Goal: Transaction & Acquisition: Obtain resource

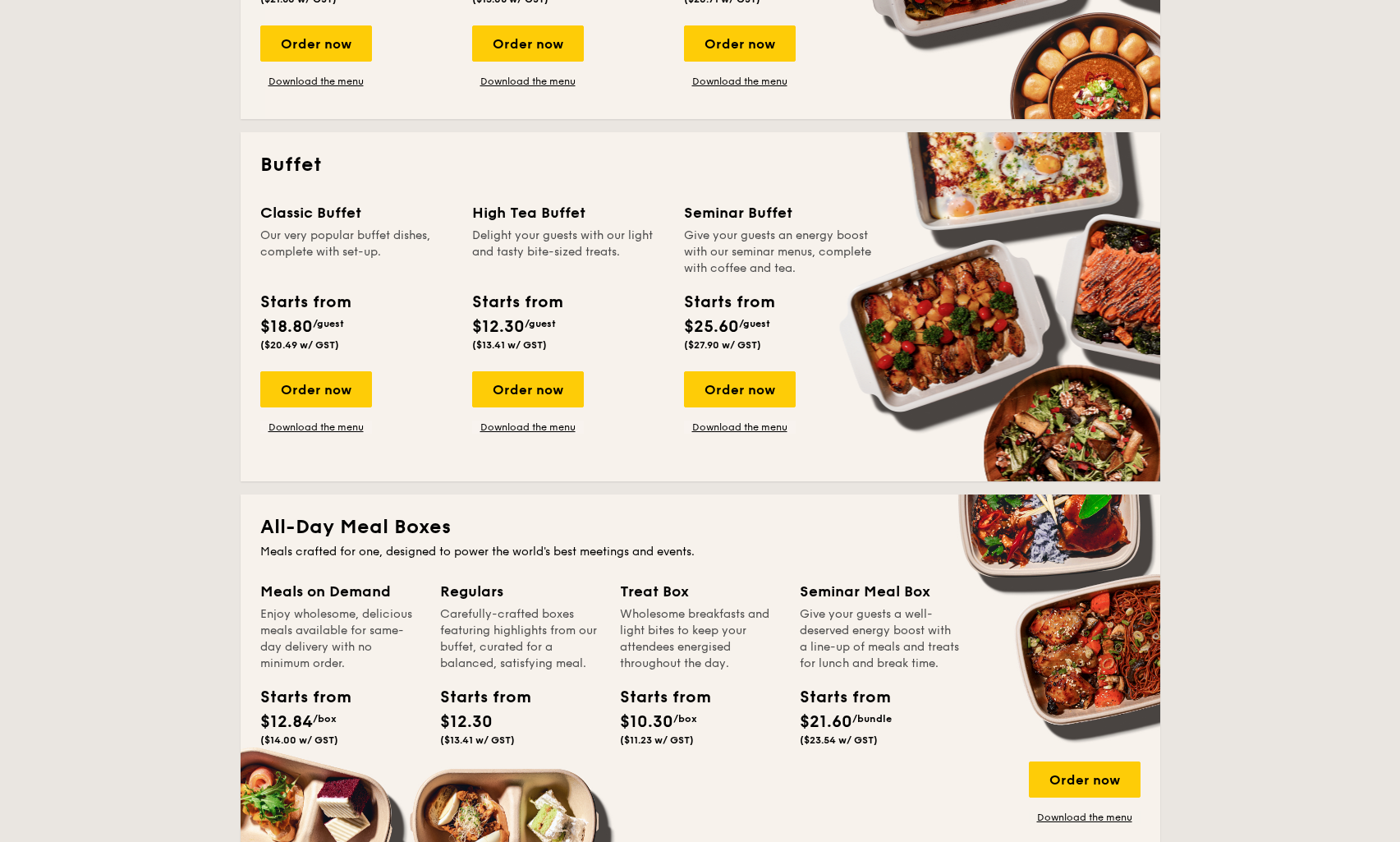
scroll to position [259, 0]
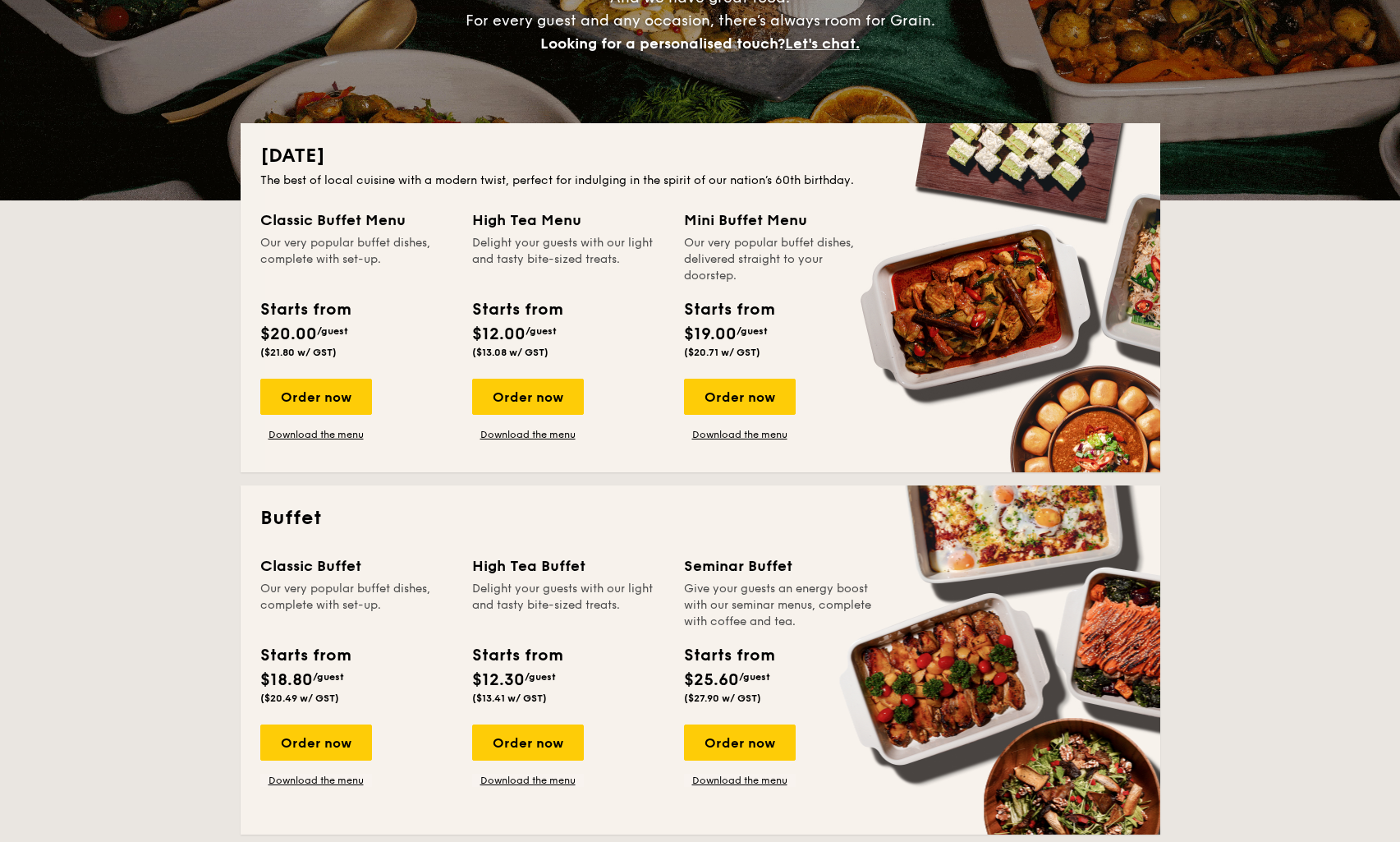
click at [315, 567] on div "Classic Buffet" at bounding box center [356, 566] width 192 height 23
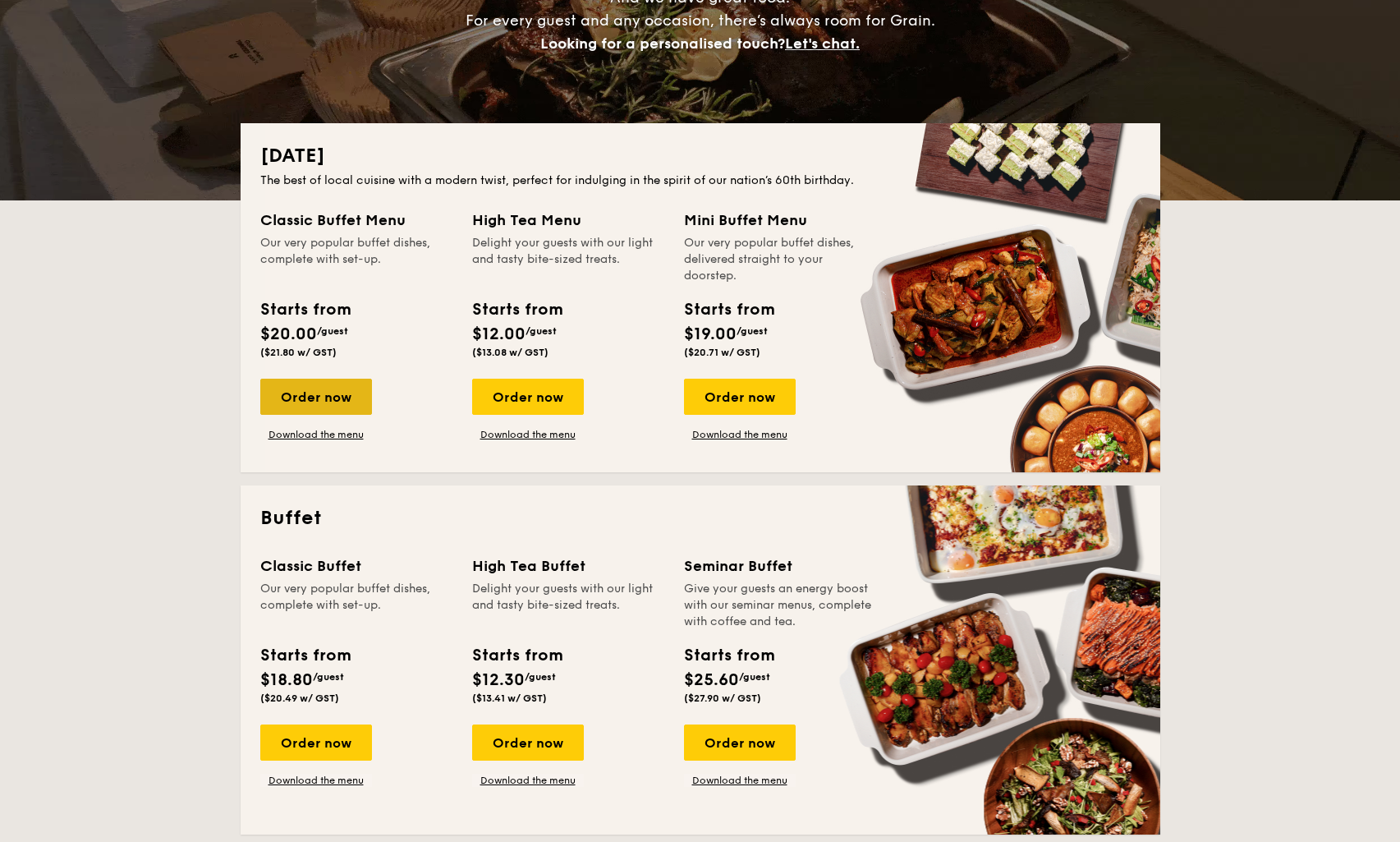
click at [329, 385] on div "Order now" at bounding box center [316, 397] width 111 height 36
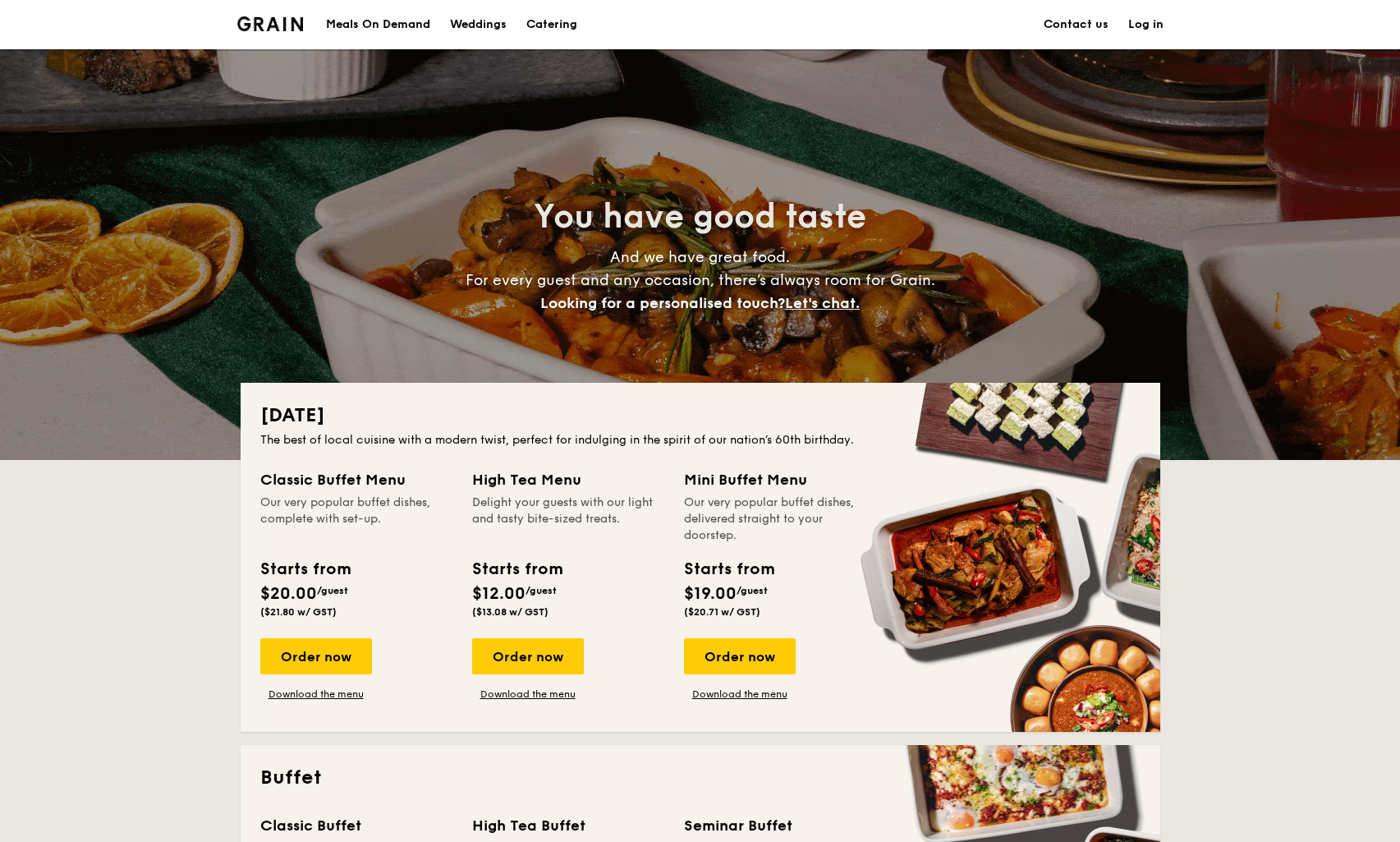
click at [557, 23] on h1 "Catering" at bounding box center [552, 25] width 51 height 49
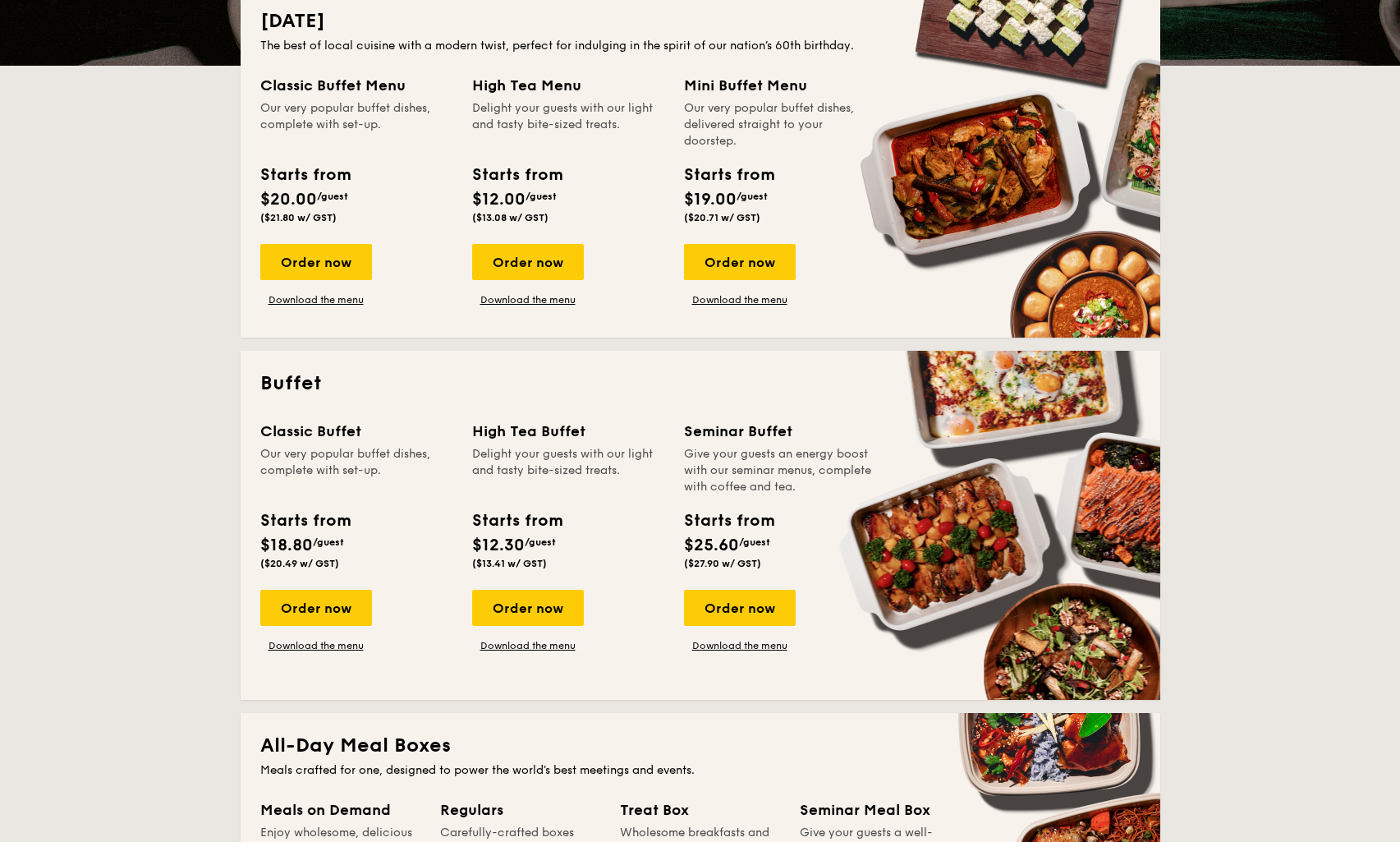
scroll to position [466, 0]
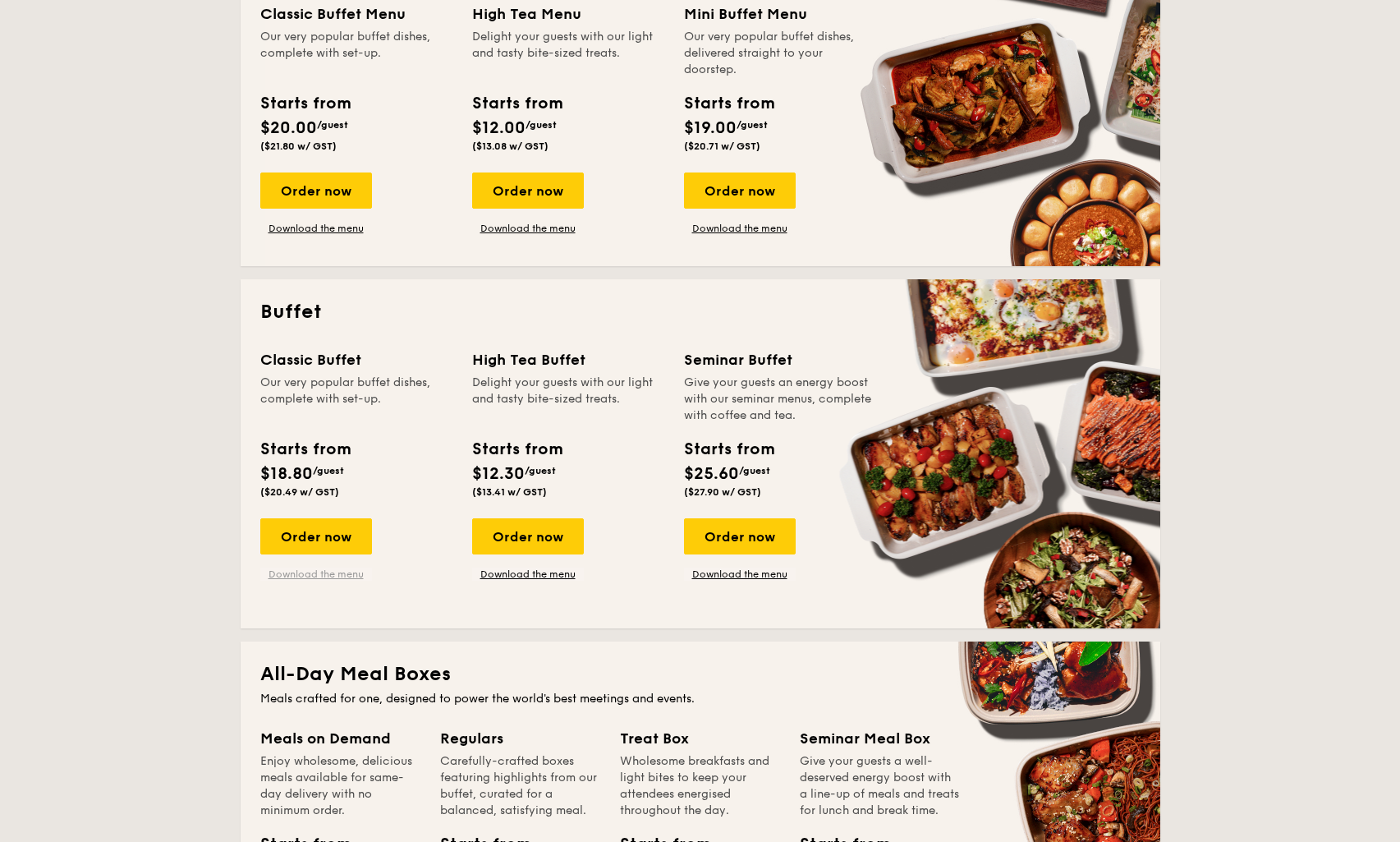
click at [335, 577] on link "Download the menu" at bounding box center [316, 574] width 111 height 13
